Goal: Complete application form: Complete application form

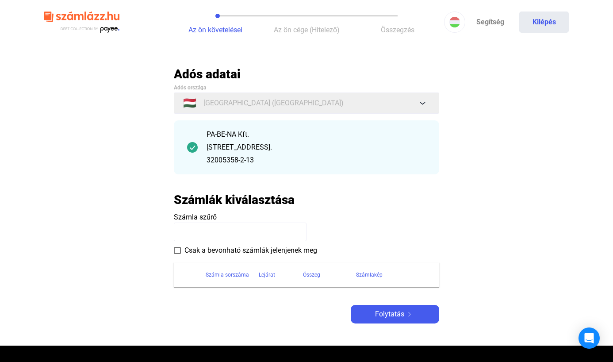
click at [222, 233] on input at bounding box center [240, 231] width 133 height 19
type input "**********"
click at [392, 317] on span "Folytatás" at bounding box center [389, 314] width 29 height 11
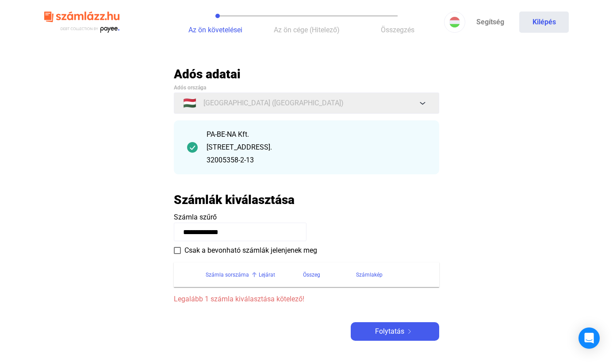
click at [238, 276] on div "Számla sorszáma" at bounding box center [227, 274] width 43 height 11
click at [232, 275] on div "Számla sorszáma" at bounding box center [227, 274] width 43 height 11
click at [231, 275] on div "Számla sorszáma" at bounding box center [227, 274] width 43 height 11
click at [215, 274] on div "Számla sorszáma" at bounding box center [227, 274] width 43 height 11
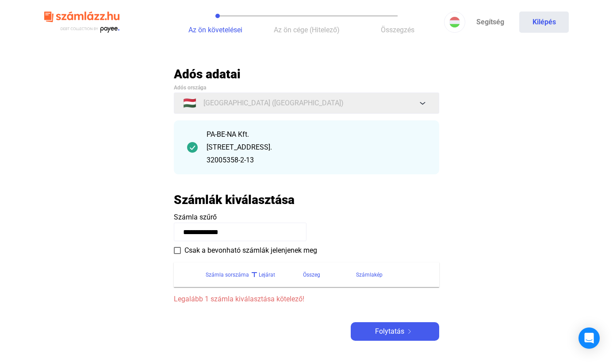
click at [215, 274] on div "Számla sorszáma" at bounding box center [227, 274] width 43 height 11
click at [209, 318] on div "**********" at bounding box center [306, 203] width 265 height 274
click at [290, 301] on span "Legalább 1 számla kiválasztása kötelező!" at bounding box center [306, 299] width 265 height 11
click at [237, 272] on div "Számla sorszáma" at bounding box center [227, 274] width 43 height 11
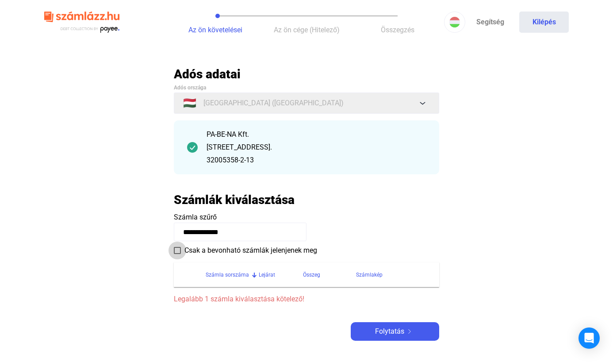
click at [177, 250] on span at bounding box center [177, 250] width 7 height 7
click at [375, 332] on span "Folytatás" at bounding box center [389, 331] width 29 height 11
click at [283, 140] on div "PA-BE-NA Kft. [STREET_ADDRESS]. 32005358-2-13" at bounding box center [315, 147] width 219 height 36
click at [248, 234] on input "**********" at bounding box center [240, 231] width 133 height 19
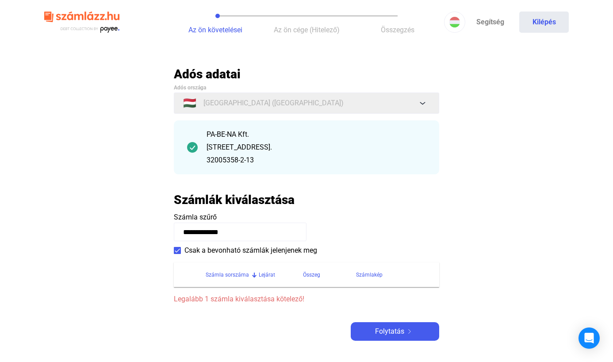
click at [220, 32] on span "Az ön követelései" at bounding box center [215, 30] width 54 height 8
drag, startPoint x: 237, startPoint y: 229, endPoint x: 182, endPoint y: 228, distance: 55.3
click at [183, 228] on input "**********" at bounding box center [240, 231] width 133 height 19
click at [192, 229] on input at bounding box center [240, 231] width 133 height 19
click at [177, 253] on span at bounding box center [177, 250] width 7 height 7
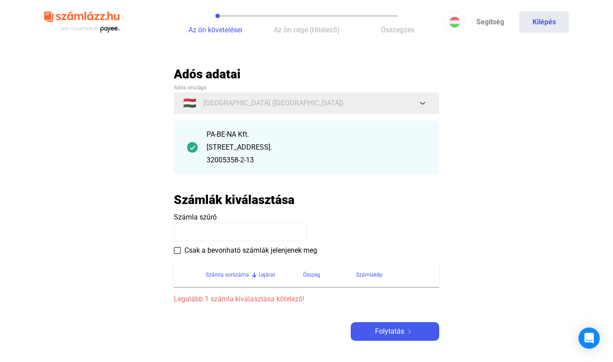
click at [191, 232] on input at bounding box center [240, 231] width 133 height 19
click at [217, 273] on div "Számla sorszáma" at bounding box center [227, 274] width 43 height 11
click at [205, 230] on input at bounding box center [240, 231] width 133 height 19
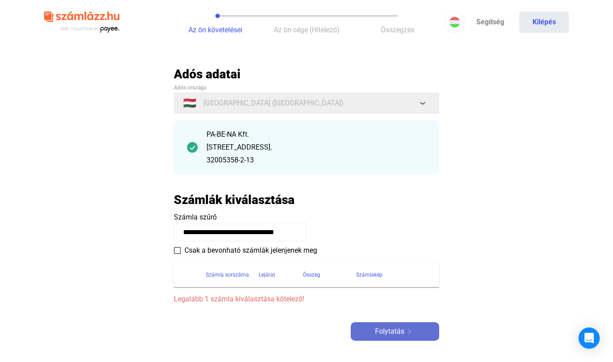
click at [399, 328] on span "Folytatás" at bounding box center [389, 331] width 29 height 11
click at [391, 331] on span "Folytatás" at bounding box center [389, 331] width 29 height 11
click at [374, 274] on div "Számlakép" at bounding box center [369, 274] width 27 height 11
click at [388, 273] on div at bounding box center [387, 274] width 5 height 5
click at [387, 274] on div at bounding box center [387, 274] width 1 height 4
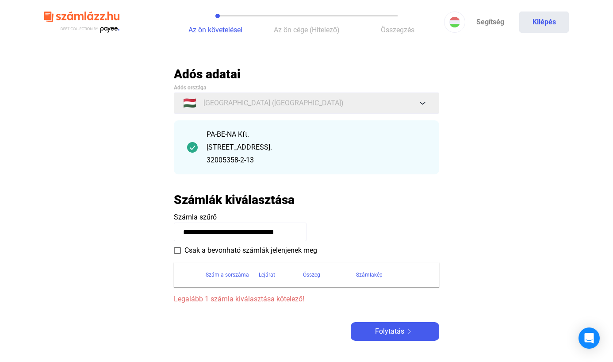
click at [373, 273] on div "Számlakép" at bounding box center [369, 274] width 27 height 11
click at [383, 336] on span "Folytatás" at bounding box center [389, 331] width 29 height 11
click at [399, 31] on span "Összegzés" at bounding box center [398, 30] width 34 height 8
click at [302, 24] on button "Az ön cége (Hitelező)" at bounding box center [306, 22] width 91 height 44
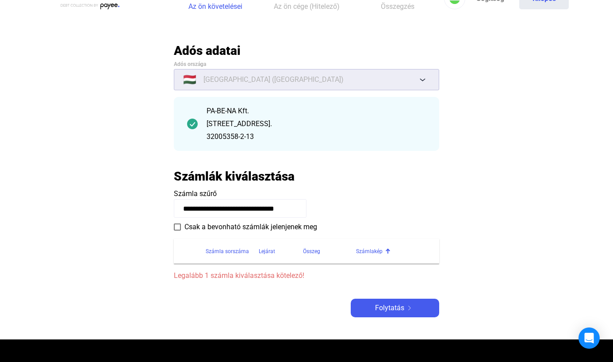
scroll to position [21, 0]
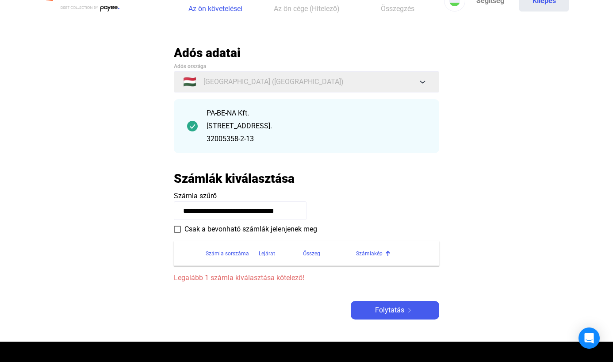
click at [287, 128] on div "[STREET_ADDRESS]." at bounding box center [315, 126] width 219 height 11
click at [288, 128] on div "[STREET_ADDRESS]." at bounding box center [315, 126] width 219 height 11
click at [194, 126] on img at bounding box center [192, 126] width 11 height 11
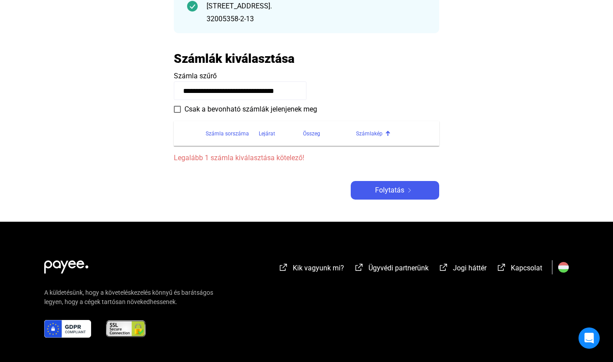
scroll to position [0, 0]
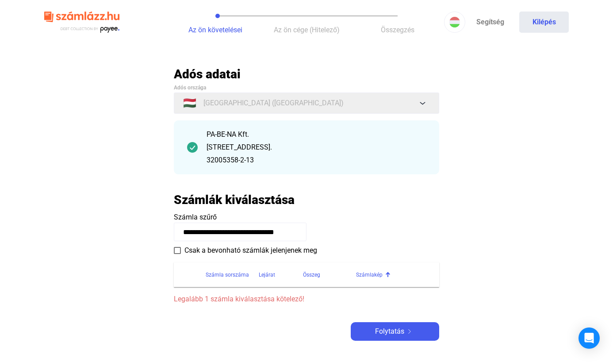
click at [332, 204] on div "Számlák kiválasztása" at bounding box center [306, 199] width 265 height 15
click at [282, 201] on h2 "Számlák kiválasztása" at bounding box center [234, 199] width 121 height 15
click at [224, 300] on span "Legalább 1 számla kiválasztása kötelező!" at bounding box center [306, 299] width 265 height 11
click at [228, 272] on div "Számla sorszáma" at bounding box center [227, 274] width 43 height 11
click at [254, 273] on div at bounding box center [255, 273] width 3 height 3
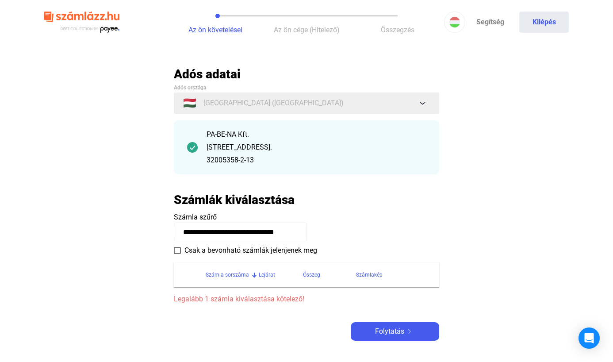
click at [223, 273] on div "Számla sorszáma" at bounding box center [227, 274] width 43 height 11
click at [152, 270] on main "**********" at bounding box center [306, 214] width 613 height 296
click at [297, 232] on input "**********" at bounding box center [240, 231] width 133 height 19
drag, startPoint x: 294, startPoint y: 232, endPoint x: 163, endPoint y: 227, distance: 131.8
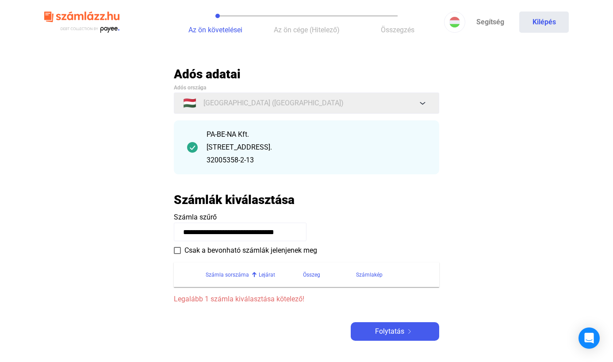
click at [162, 227] on main "**********" at bounding box center [306, 214] width 613 height 296
type input "*"
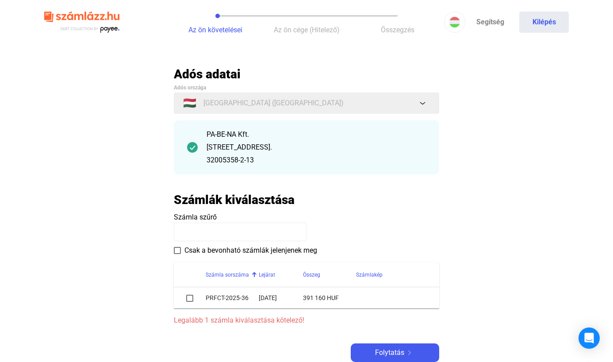
click at [207, 234] on input at bounding box center [240, 231] width 133 height 19
